Goal: Task Accomplishment & Management: Manage account settings

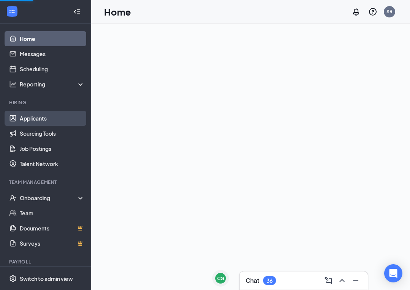
click at [33, 116] on link "Applicants" at bounding box center [52, 118] width 65 height 15
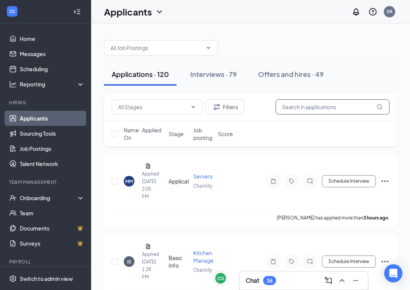
click at [317, 104] on input "text" at bounding box center [332, 106] width 114 height 15
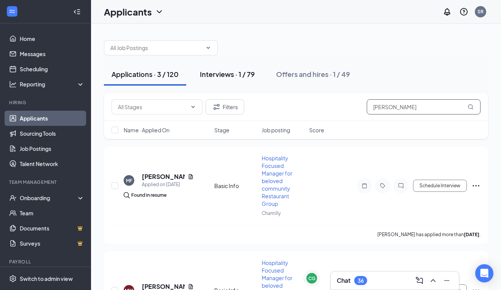
type input "[PERSON_NAME]"
click at [234, 74] on div "Interviews · 1 / 79" at bounding box center [227, 73] width 55 height 9
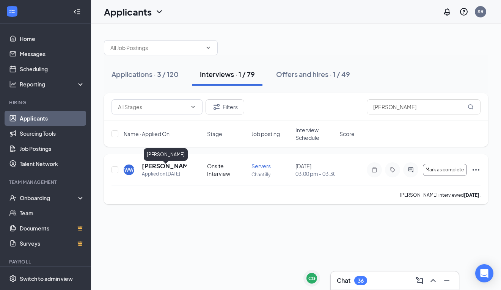
click at [163, 168] on h5 "[PERSON_NAME]" at bounding box center [164, 166] width 45 height 8
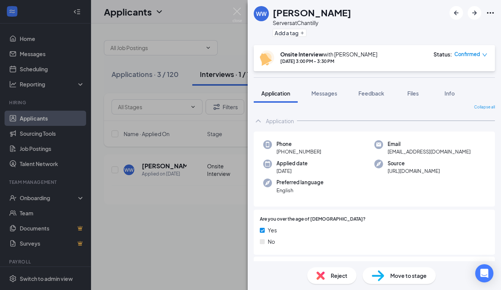
scroll to position [8, 0]
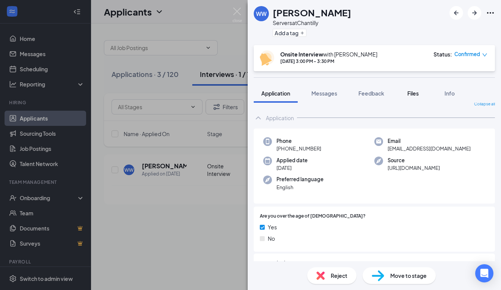
click at [409, 93] on span "Files" at bounding box center [412, 93] width 11 height 7
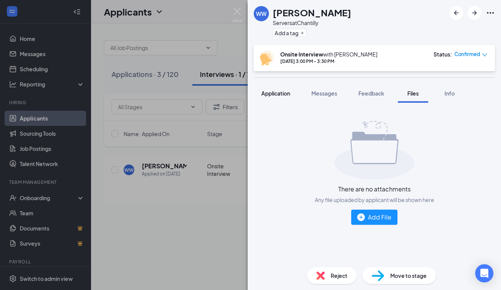
click at [272, 94] on span "Application" at bounding box center [275, 93] width 29 height 7
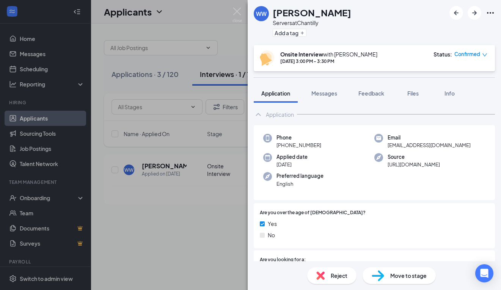
scroll to position [6, 0]
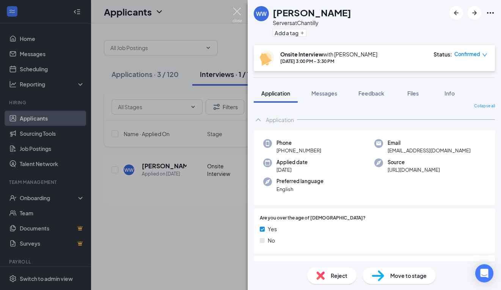
click at [237, 12] on img at bounding box center [236, 15] width 9 height 15
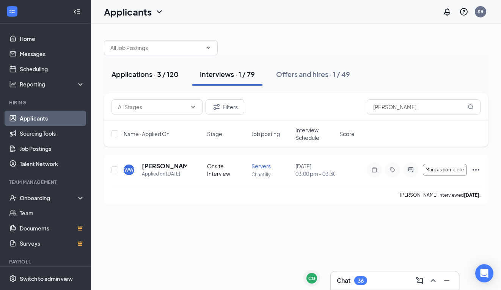
click at [172, 76] on div "Applications · 3 / 120" at bounding box center [144, 73] width 67 height 9
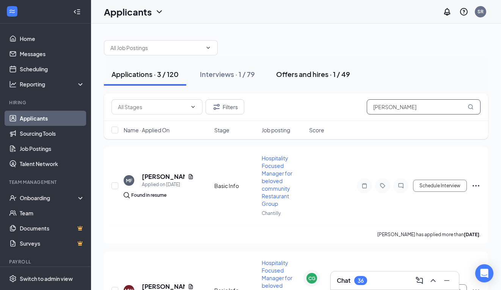
drag, startPoint x: 441, startPoint y: 106, endPoint x: 312, endPoint y: 85, distance: 131.0
click at [312, 85] on div "Applications · 3 / 120 Interviews · 1 / 79 Offers and hires · 1 / 49 Filters [P…" at bounding box center [296, 243] width 384 height 421
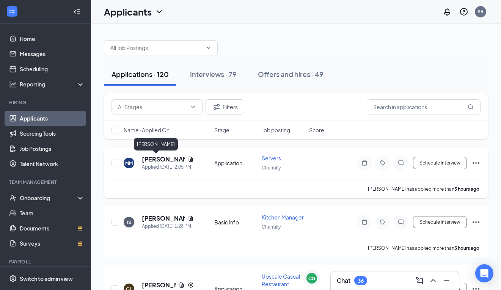
click at [161, 162] on h5 "[PERSON_NAME]" at bounding box center [163, 159] width 43 height 8
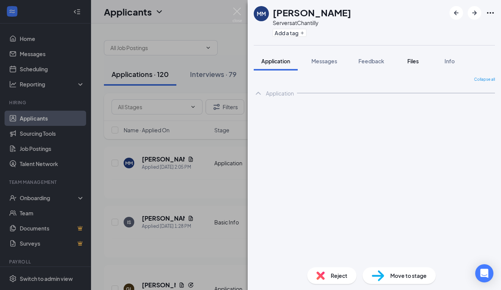
click at [409, 61] on span "Files" at bounding box center [412, 61] width 11 height 7
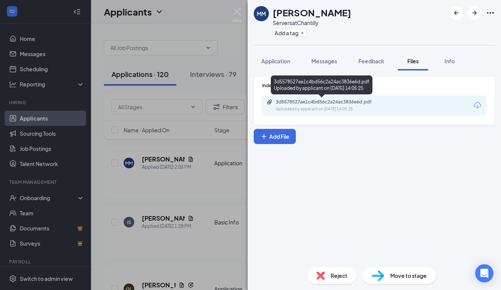
click at [385, 104] on div "3d5578527ae1c4bd56c2a24ac3836e6d.pdf" at bounding box center [328, 102] width 123 height 6
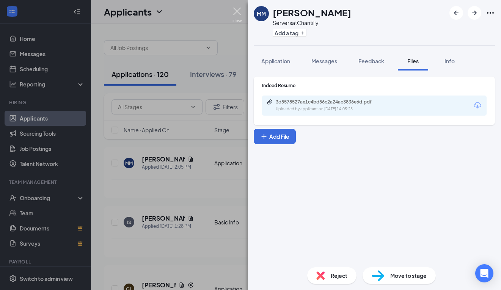
click at [239, 12] on img at bounding box center [236, 15] width 9 height 15
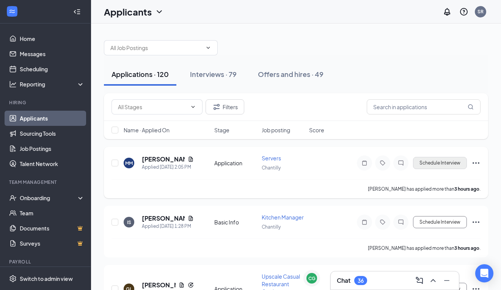
click at [409, 162] on button "Schedule Interview" at bounding box center [440, 163] width 54 height 12
type input "Onsite Interview (next stage)"
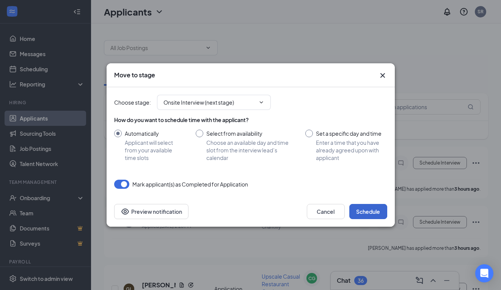
click at [366, 213] on button "Schedule" at bounding box center [368, 211] width 38 height 15
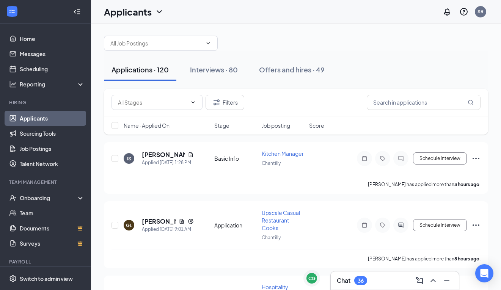
scroll to position [6, 0]
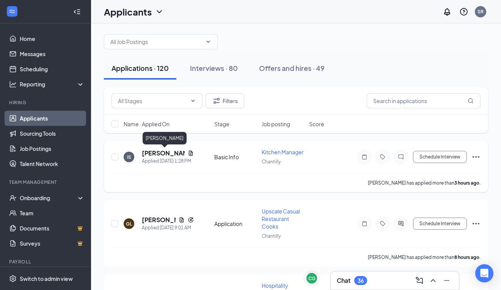
click at [166, 156] on h5 "[PERSON_NAME]" at bounding box center [163, 153] width 43 height 8
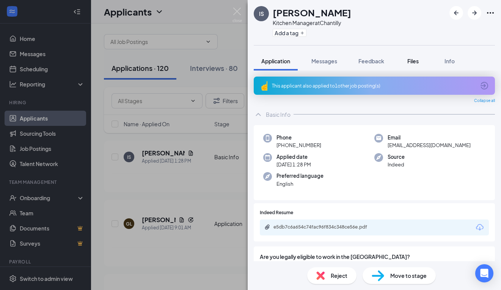
click at [409, 65] on button "Files" at bounding box center [413, 61] width 30 height 19
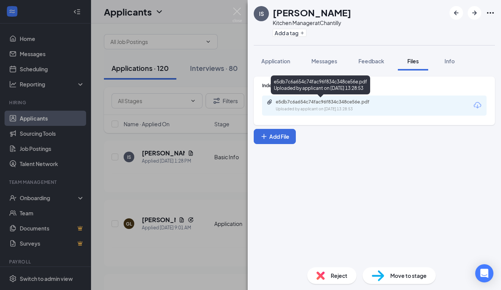
click at [384, 100] on div "e5db7c6a654c74fac96f834c348ce56e.pdf" at bounding box center [328, 102] width 123 height 6
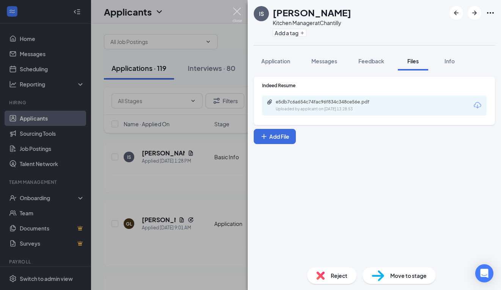
click at [233, 9] on img at bounding box center [236, 15] width 9 height 15
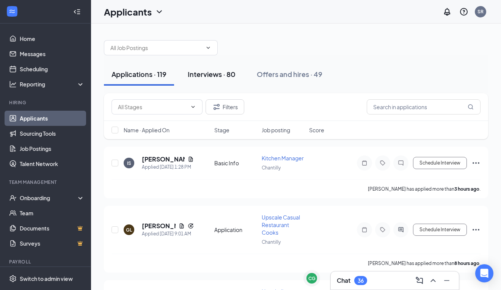
click at [211, 69] on button "Interviews · 80" at bounding box center [211, 74] width 63 height 23
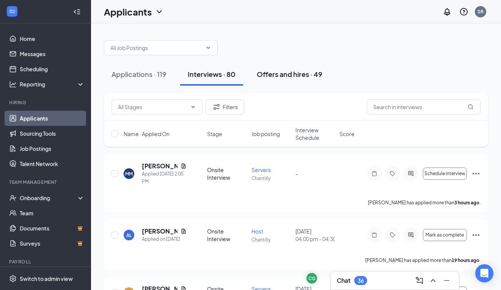
click at [287, 79] on button "Offers and hires · 49" at bounding box center [289, 74] width 81 height 23
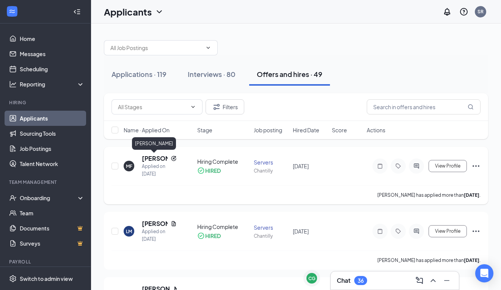
click at [158, 159] on h5 "[PERSON_NAME]" at bounding box center [155, 158] width 26 height 8
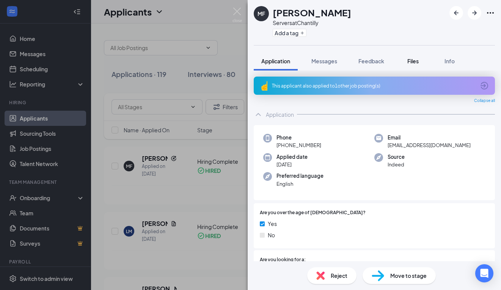
click at [409, 63] on span "Files" at bounding box center [412, 61] width 11 height 7
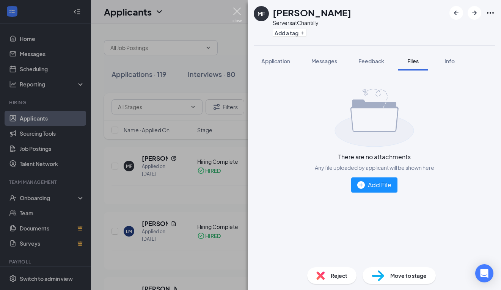
click at [238, 13] on img at bounding box center [236, 15] width 9 height 15
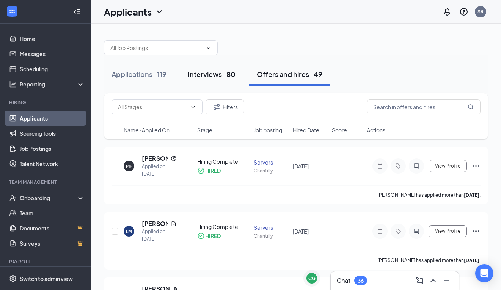
click at [225, 78] on div "Interviews · 80" at bounding box center [212, 73] width 48 height 9
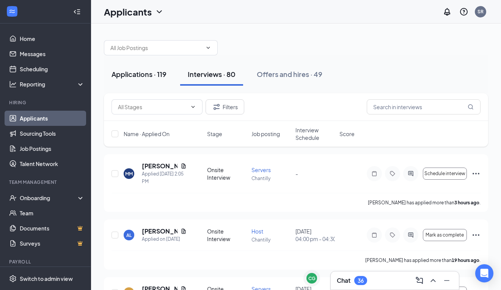
click at [151, 76] on div "Applications · 119" at bounding box center [138, 73] width 55 height 9
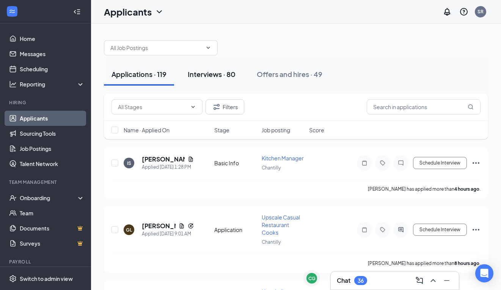
click at [205, 76] on div "Interviews · 80" at bounding box center [212, 73] width 48 height 9
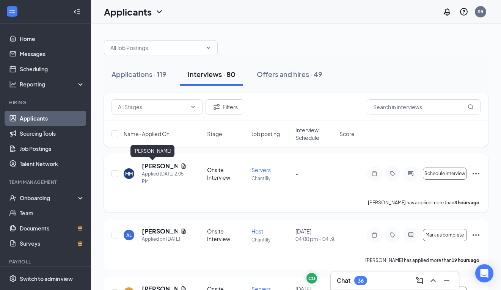
click at [162, 170] on h5 "[PERSON_NAME]" at bounding box center [160, 166] width 36 height 8
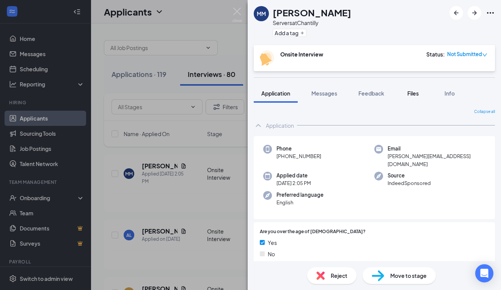
click at [405, 92] on button "Files" at bounding box center [413, 93] width 30 height 19
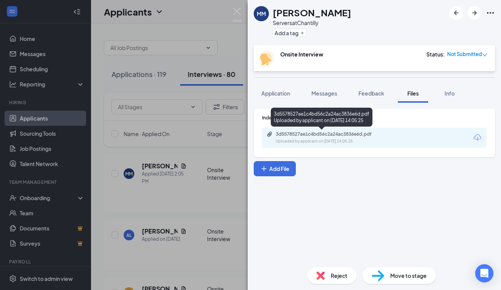
click at [360, 137] on div "3d5578527ae1c4bd56c2a24ac3836e6d.pdf" at bounding box center [329, 134] width 106 height 6
